Goal: Find specific page/section: Find specific page/section

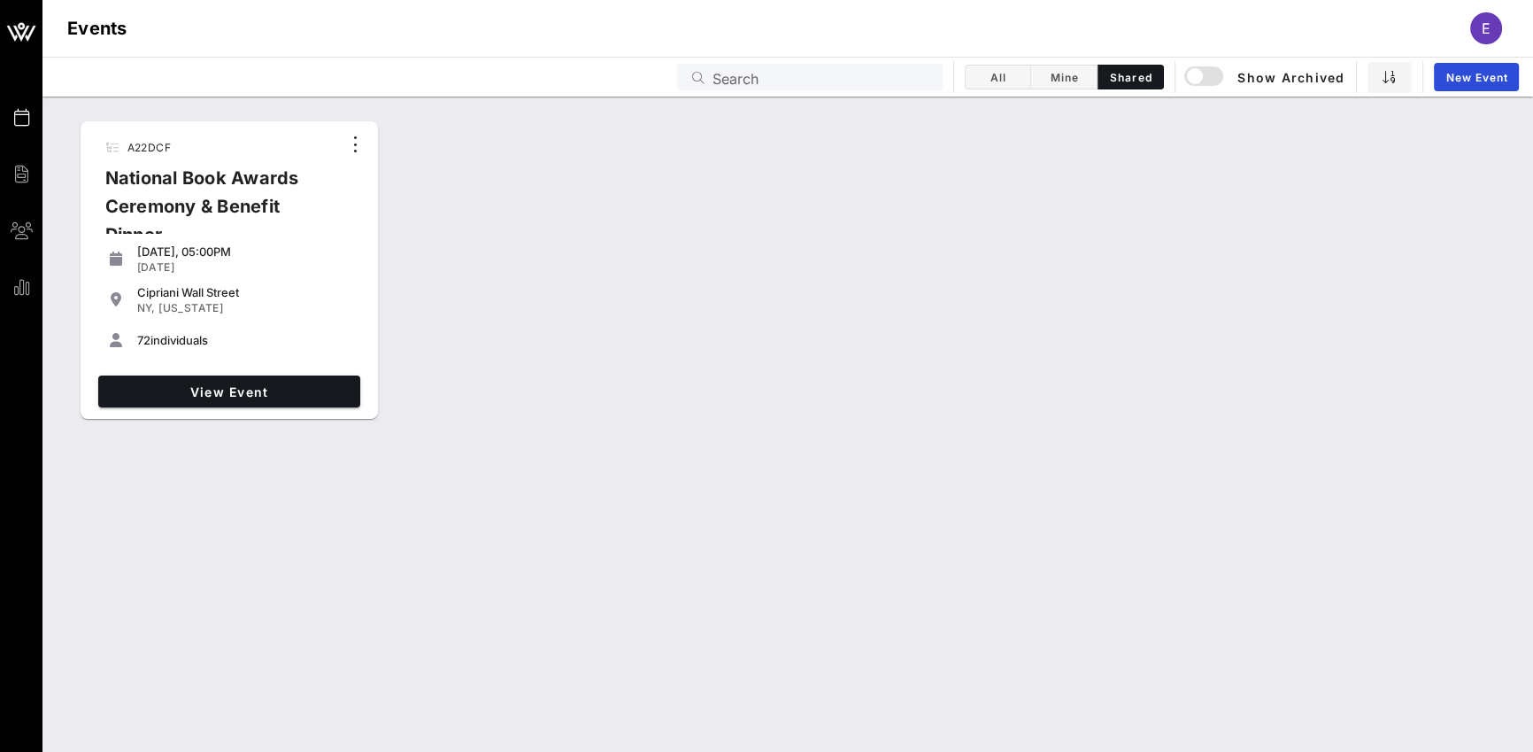
click at [1185, 24] on div "Events E" at bounding box center [787, 28] width 1491 height 57
click at [800, 81] on input "text" at bounding box center [823, 77] width 220 height 23
paste input "0BAW04"
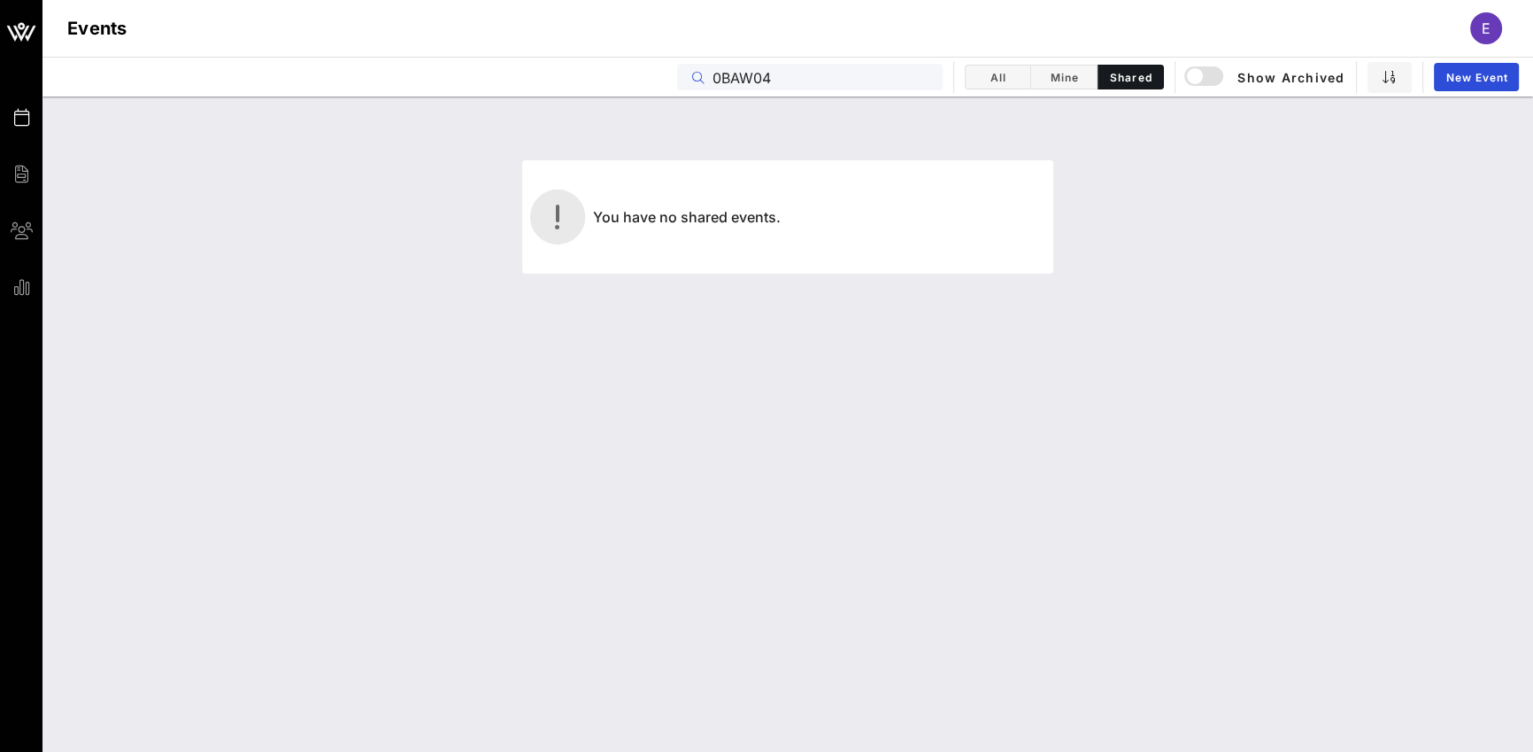
type input "0BAW04"
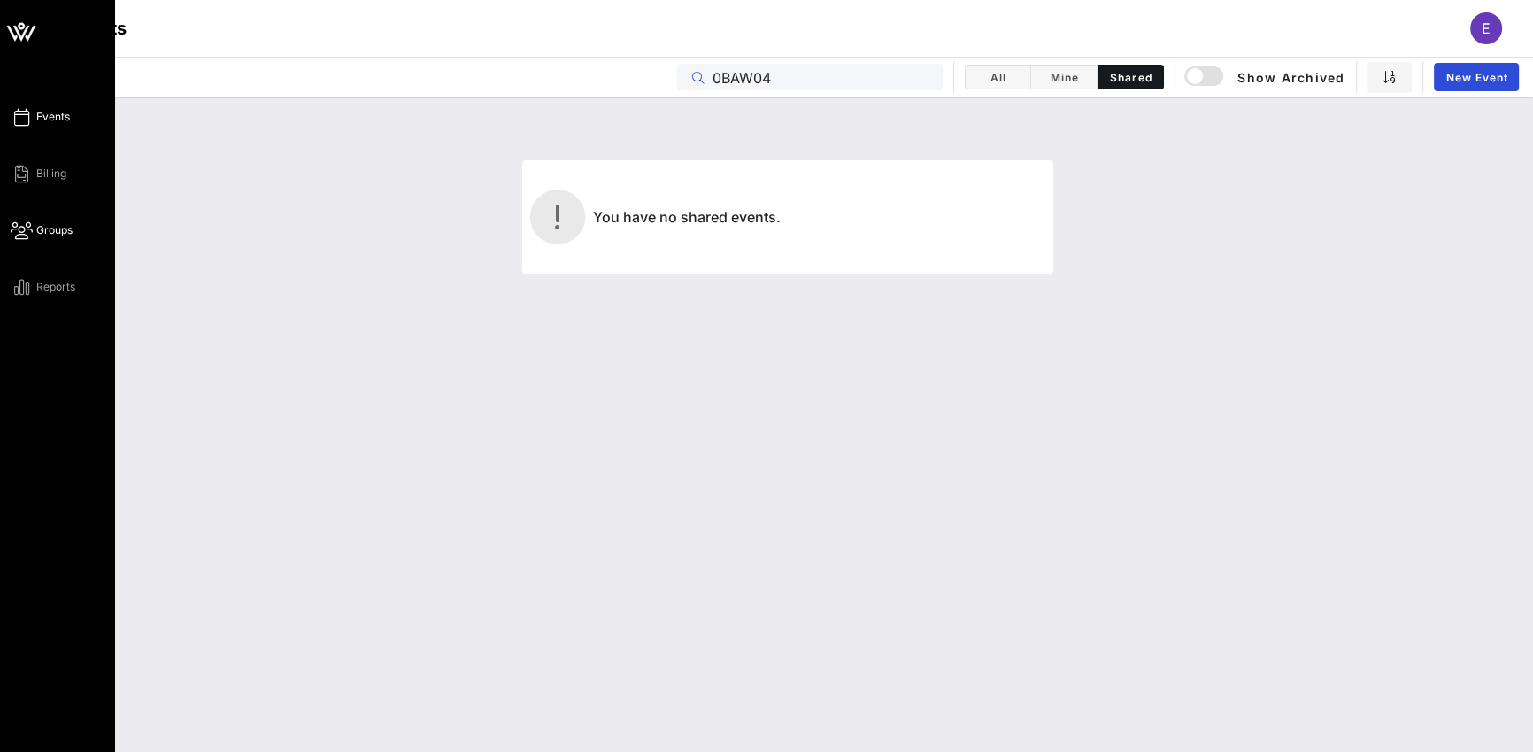
click at [24, 232] on icon at bounding box center [22, 230] width 22 height 3
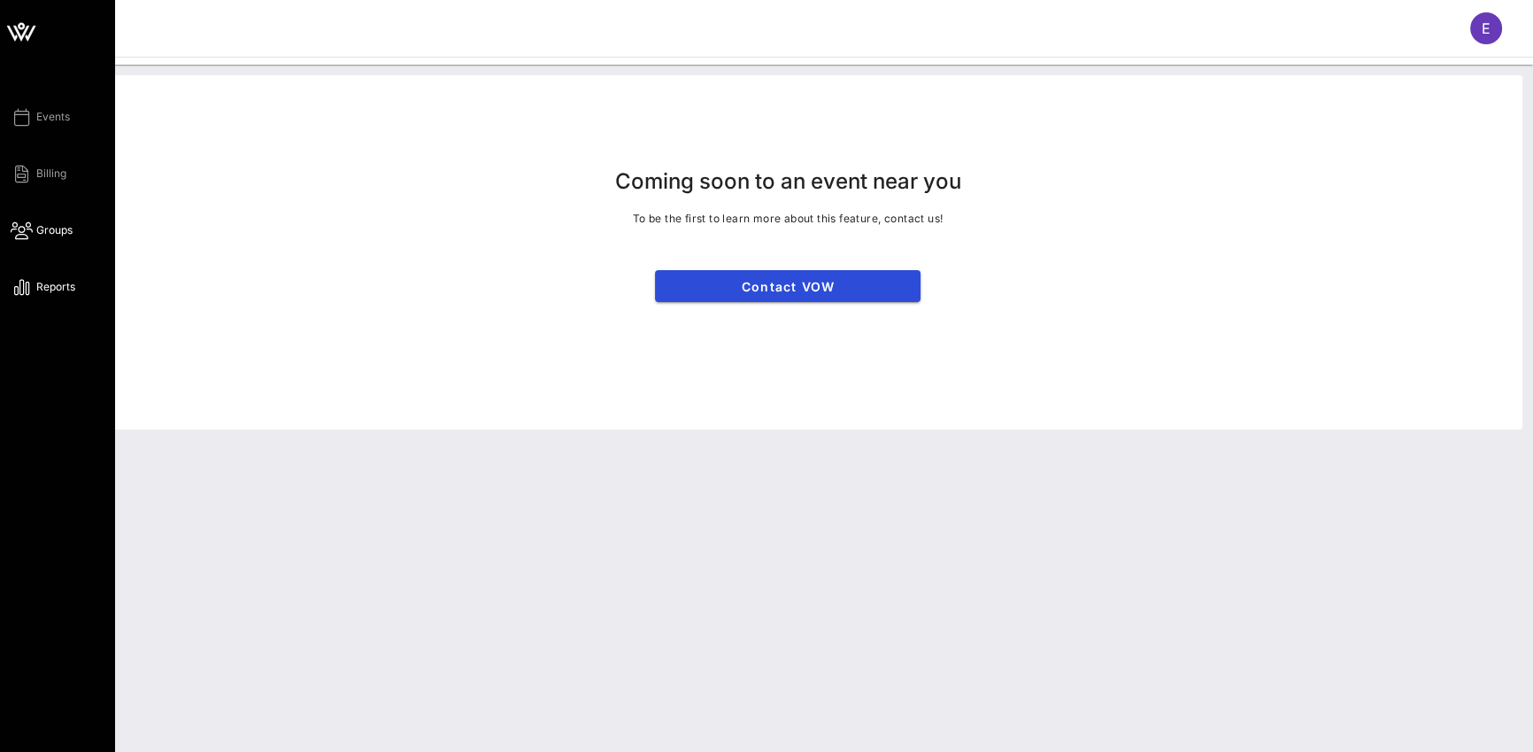
click at [58, 288] on span "Reports" at bounding box center [55, 287] width 39 height 16
click at [56, 113] on span "Events" at bounding box center [53, 117] width 34 height 16
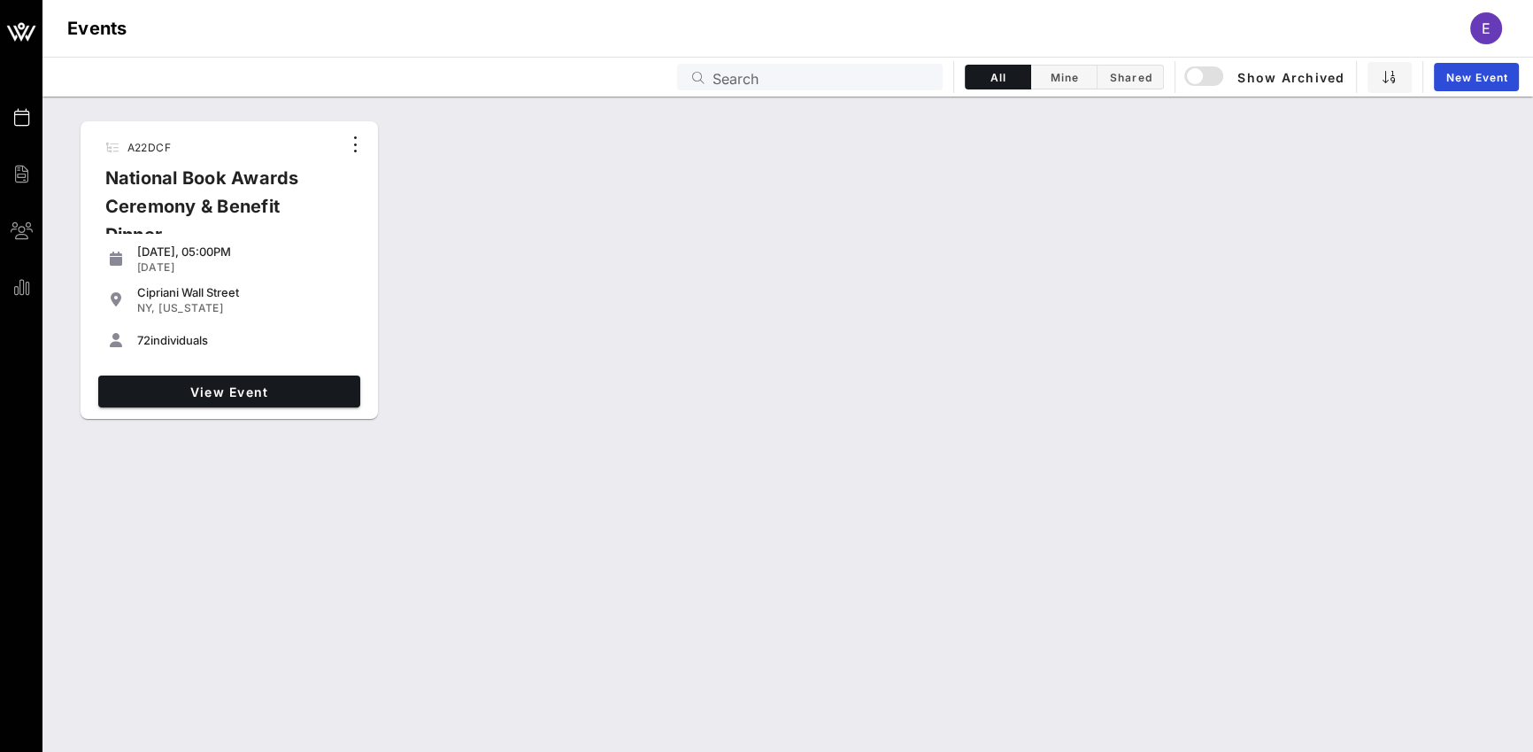
click at [225, 217] on div "National Book Awards Ceremony & Benefit Dinner" at bounding box center [216, 213] width 250 height 99
click at [359, 151] on icon "button" at bounding box center [355, 144] width 21 height 21
click at [251, 384] on span "View Event" at bounding box center [229, 391] width 248 height 15
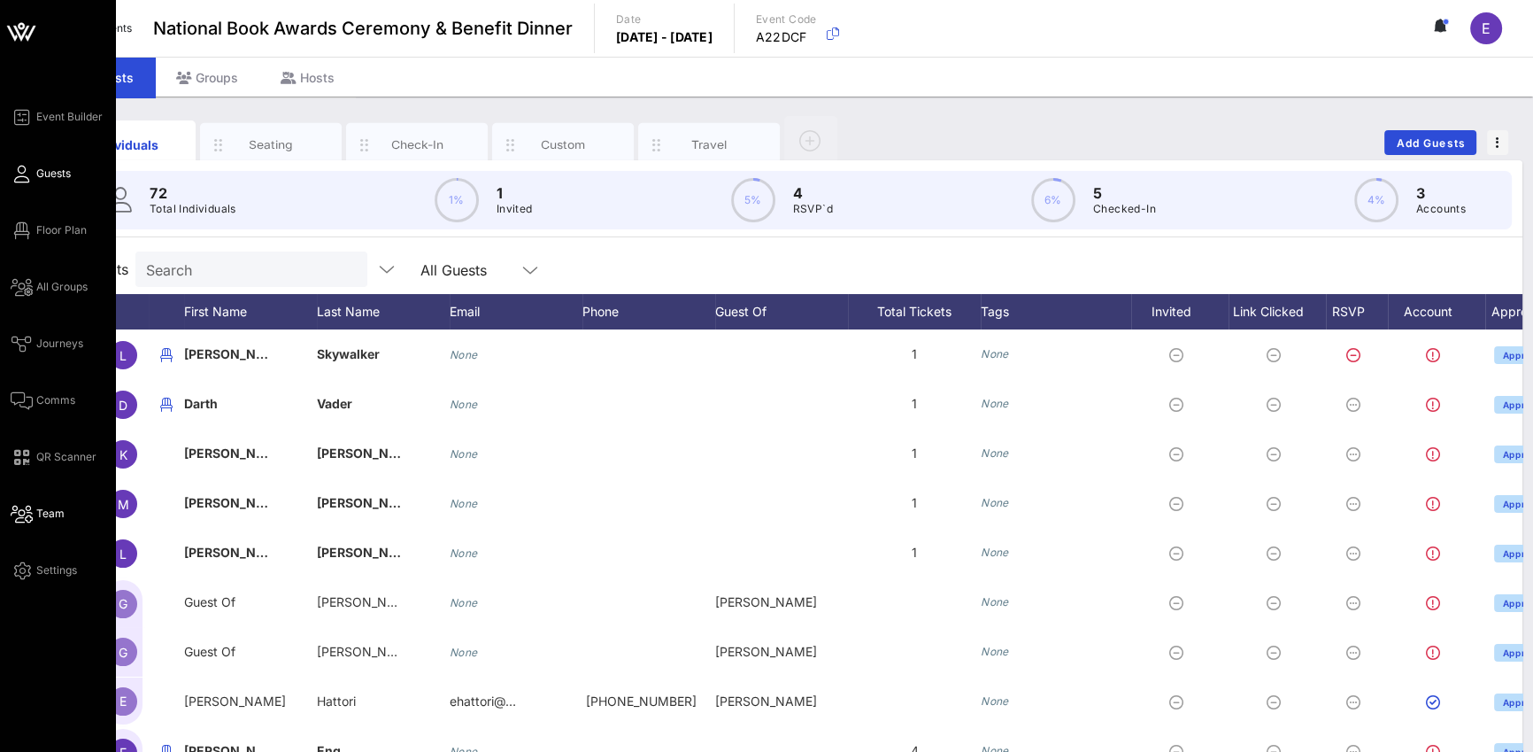
click at [58, 521] on link "Team" at bounding box center [38, 513] width 54 height 21
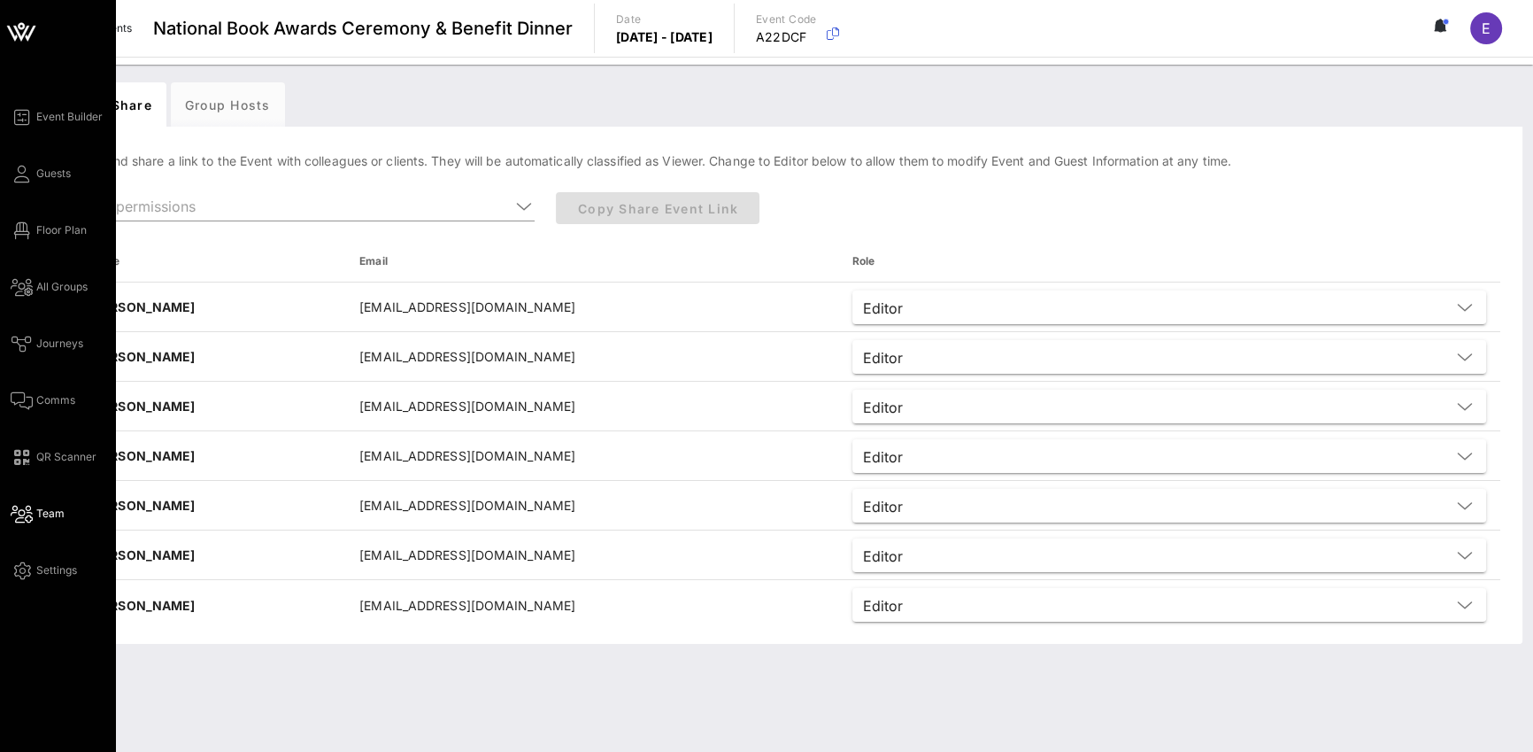
click at [23, 514] on icon at bounding box center [22, 514] width 22 height 3
